Goal: Check status

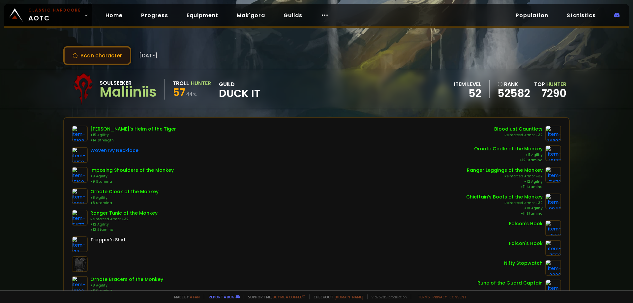
click at [99, 56] on button "Scan character" at bounding box center [97, 55] width 68 height 19
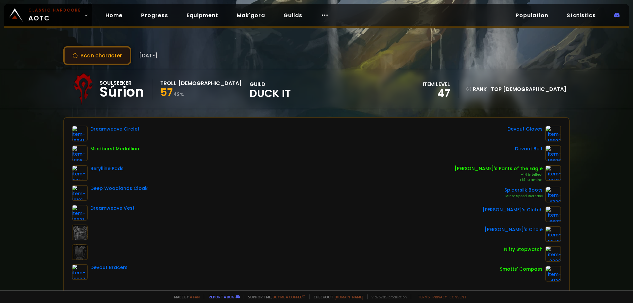
click at [102, 57] on button "Scan character" at bounding box center [97, 55] width 68 height 19
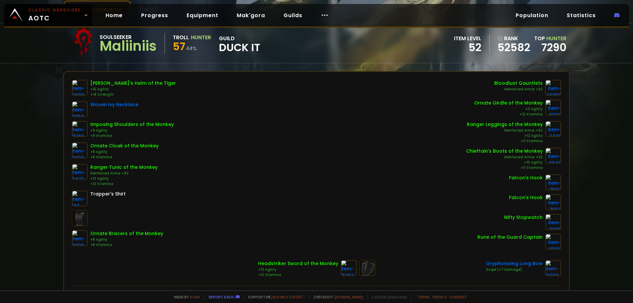
scroll to position [132, 0]
